Goal: Navigation & Orientation: Find specific page/section

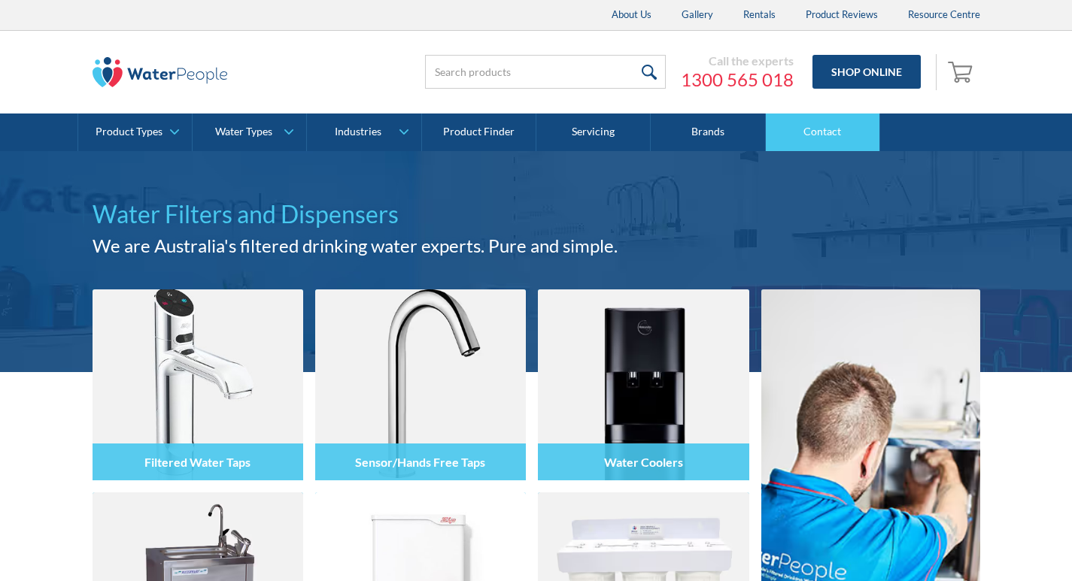
click at [832, 126] on link "Contact" at bounding box center [823, 133] width 114 height 38
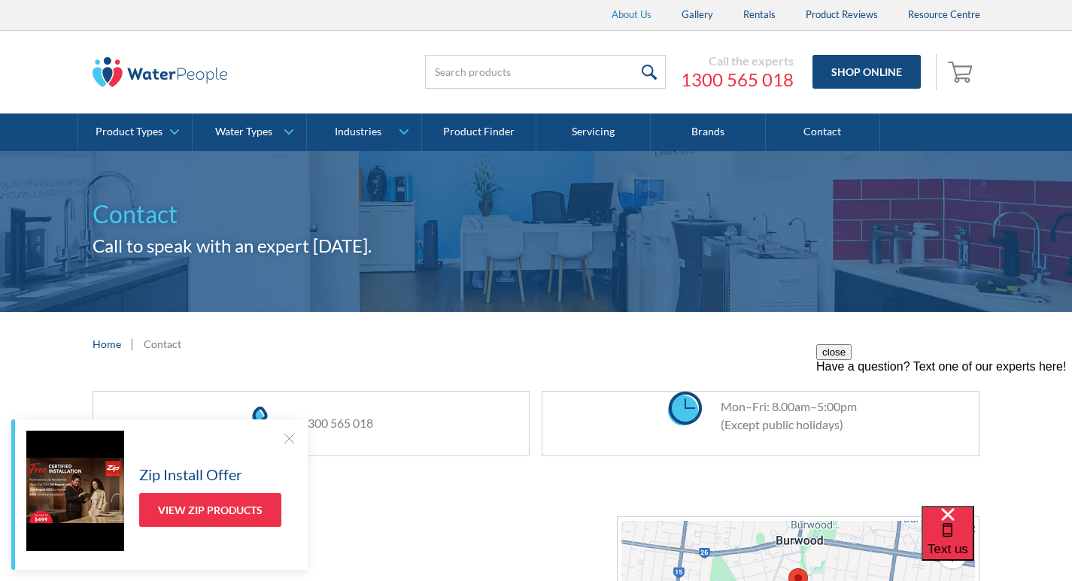
click at [639, 9] on link "About Us" at bounding box center [631, 15] width 70 height 30
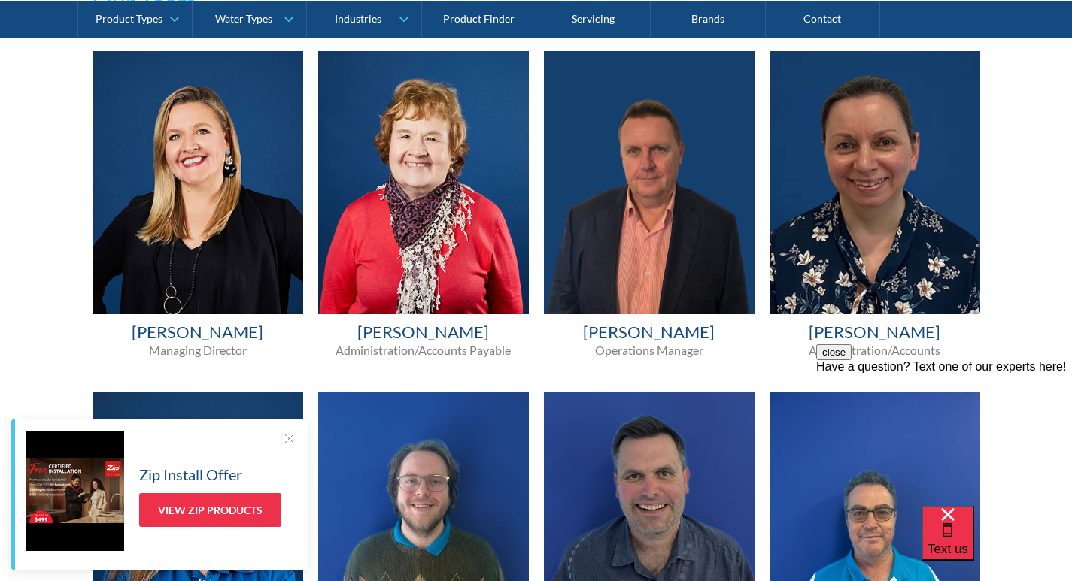
scroll to position [978, 0]
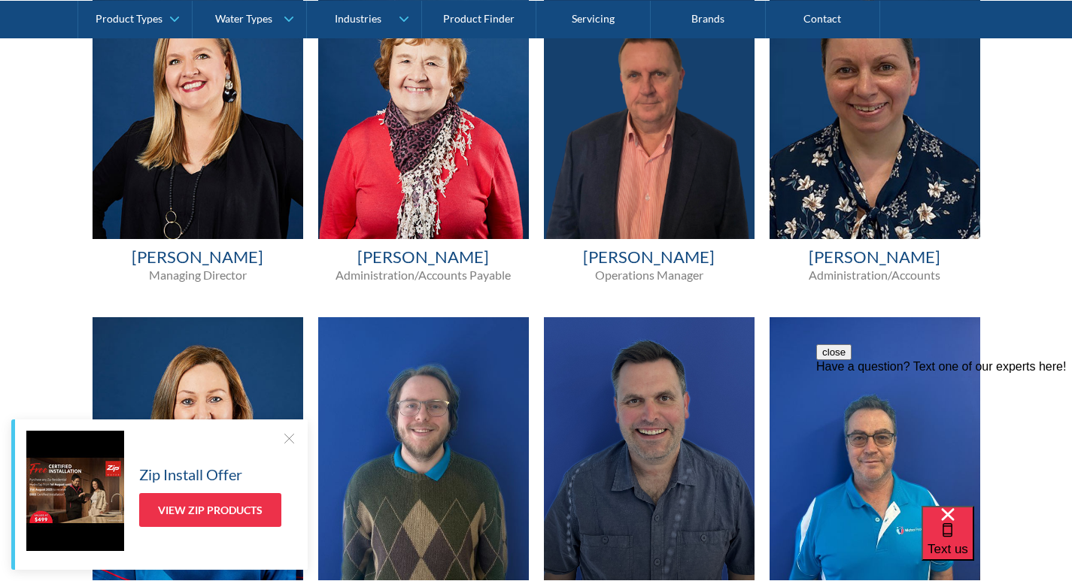
click at [284, 432] on div at bounding box center [288, 438] width 15 height 15
